Goal: Use online tool/utility: Use online tool/utility

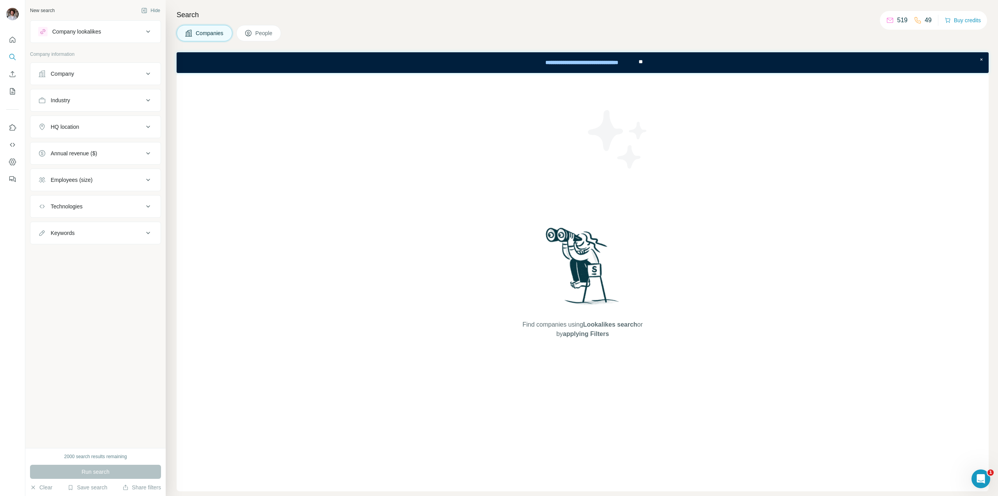
click at [90, 71] on div "Company" at bounding box center [90, 74] width 105 height 8
click at [77, 113] on input "text" at bounding box center [95, 108] width 115 height 14
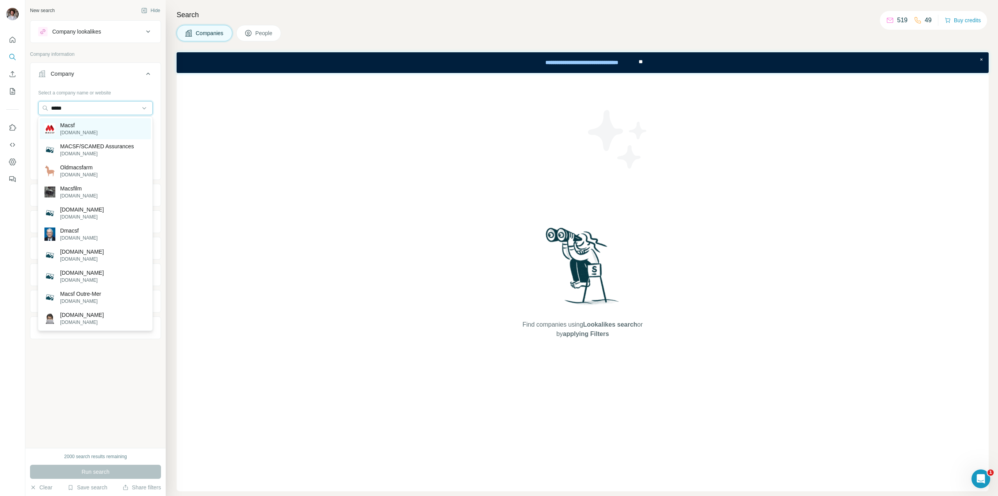
type input "*****"
click at [73, 128] on p "Macsf" at bounding box center [78, 125] width 37 height 8
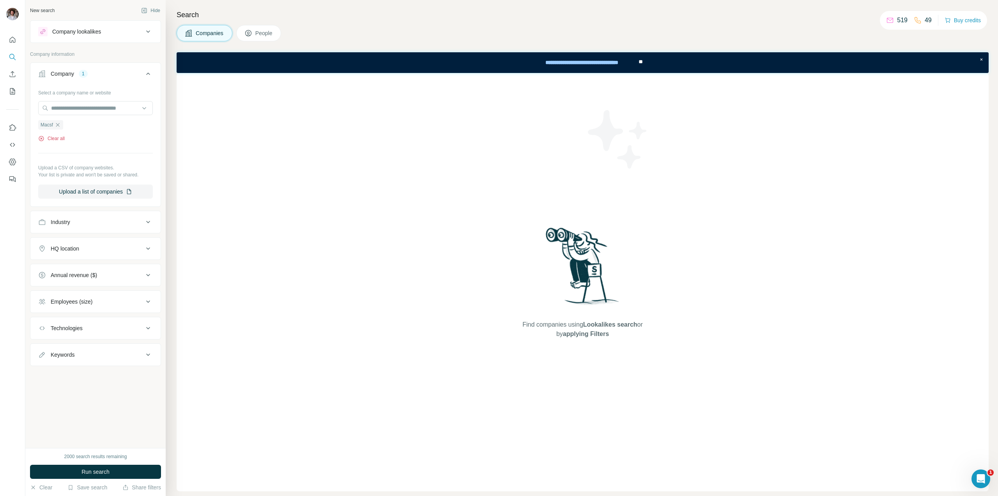
click at [56, 137] on button "Clear all" at bounding box center [51, 138] width 27 height 7
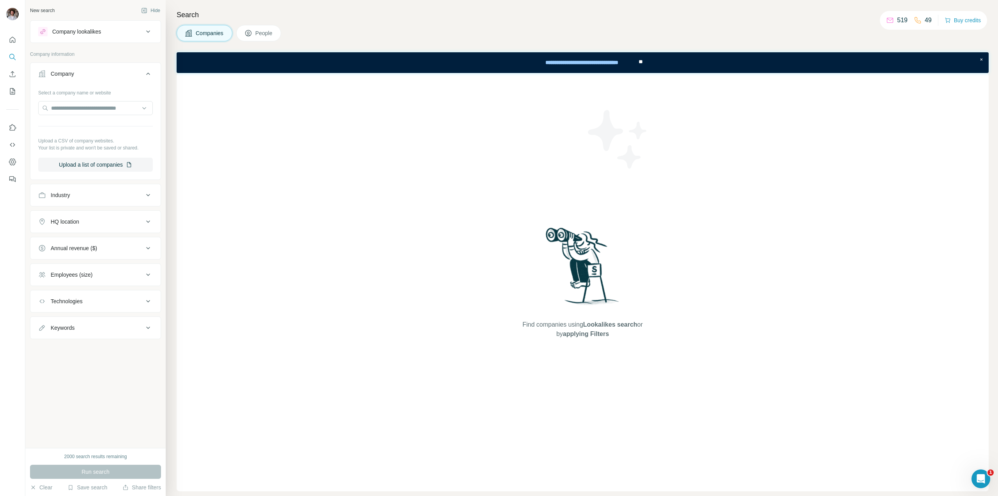
click at [110, 35] on div "Company lookalikes" at bounding box center [90, 31] width 105 height 9
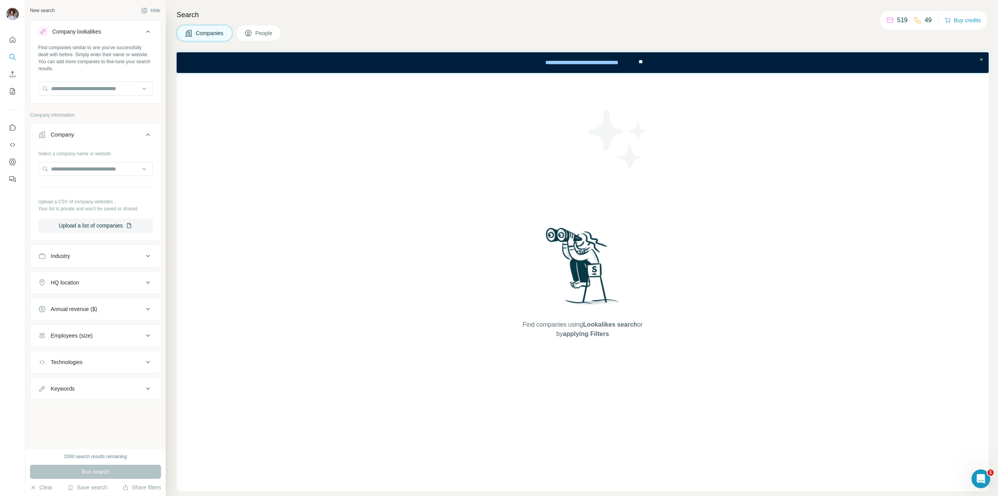
click at [110, 35] on div "Company lookalikes" at bounding box center [90, 31] width 105 height 9
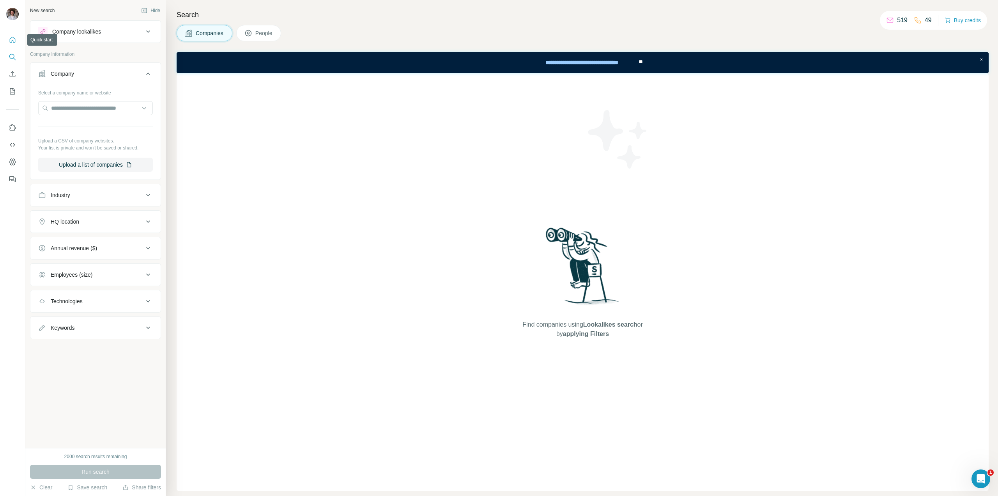
click at [11, 39] on icon "Quick start" at bounding box center [13, 40] width 8 height 8
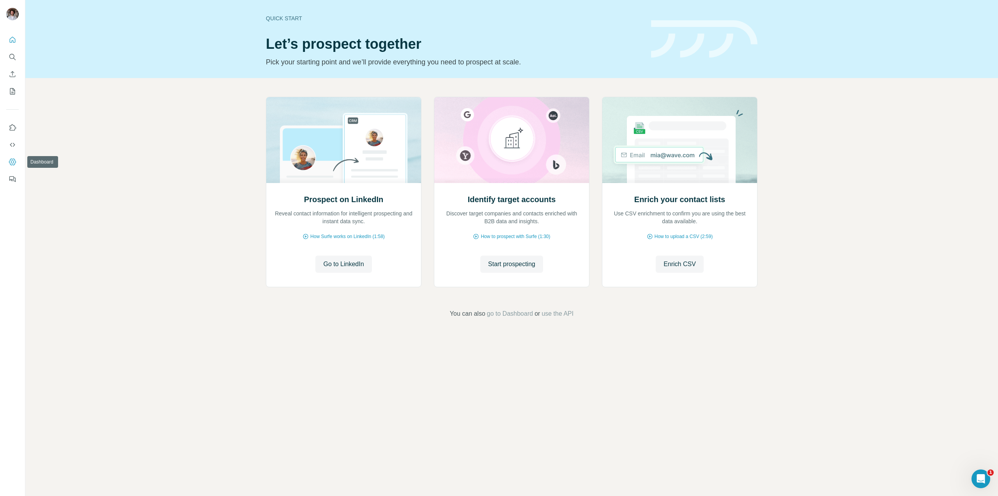
click at [9, 163] on icon "Dashboard" at bounding box center [13, 162] width 8 height 8
